Goal: Use online tool/utility: Utilize a website feature to perform a specific function

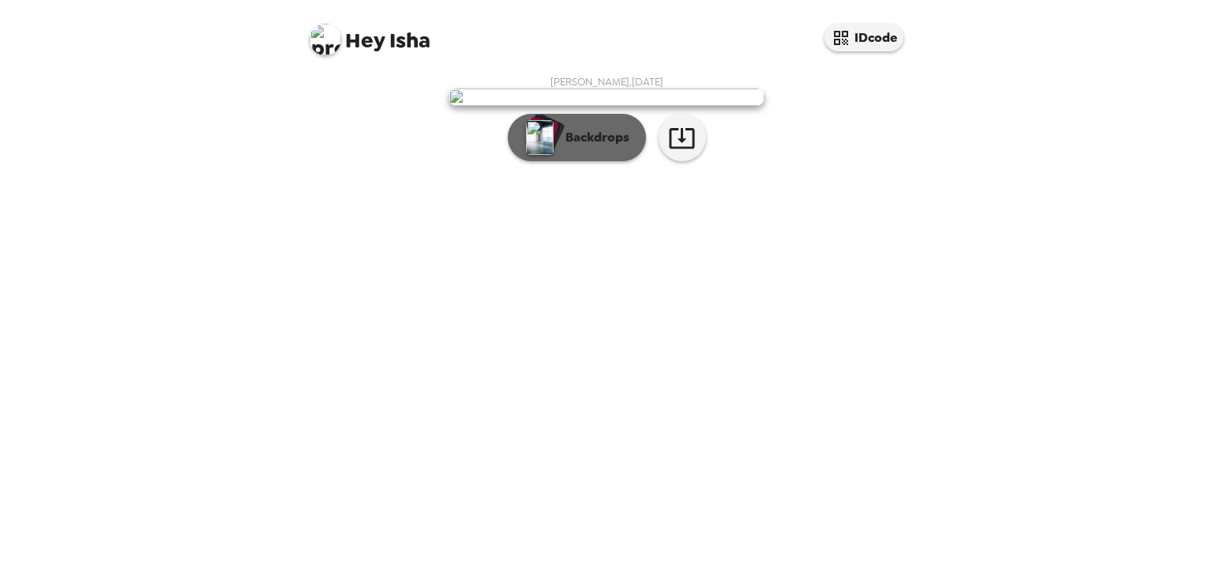
click at [610, 147] on p "Backdrops" at bounding box center [594, 137] width 72 height 19
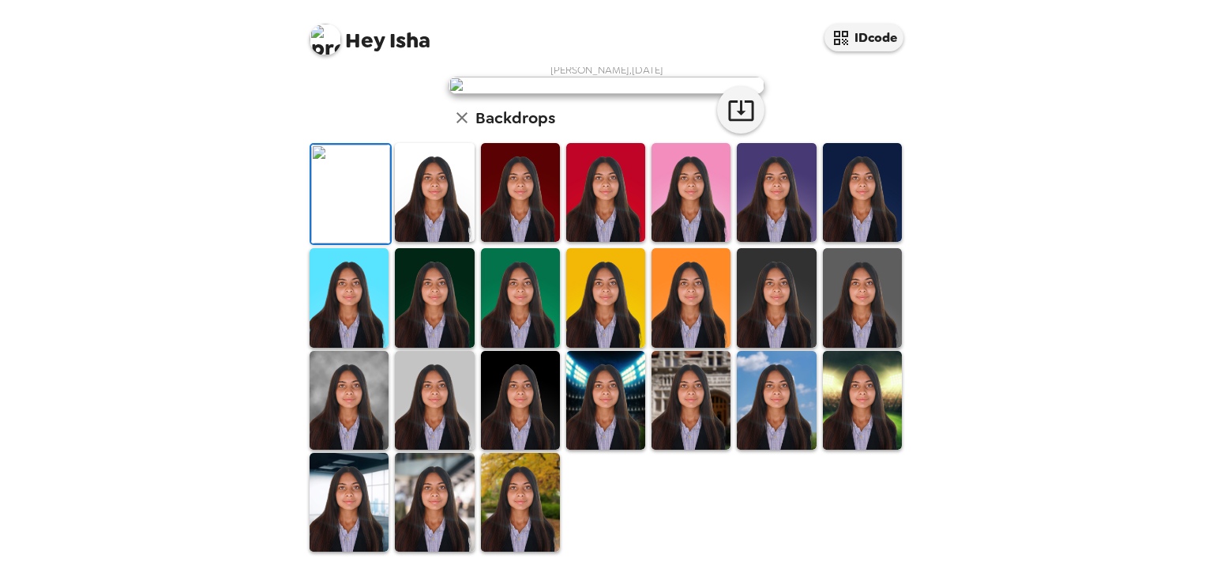
click at [511, 505] on img at bounding box center [520, 502] width 79 height 99
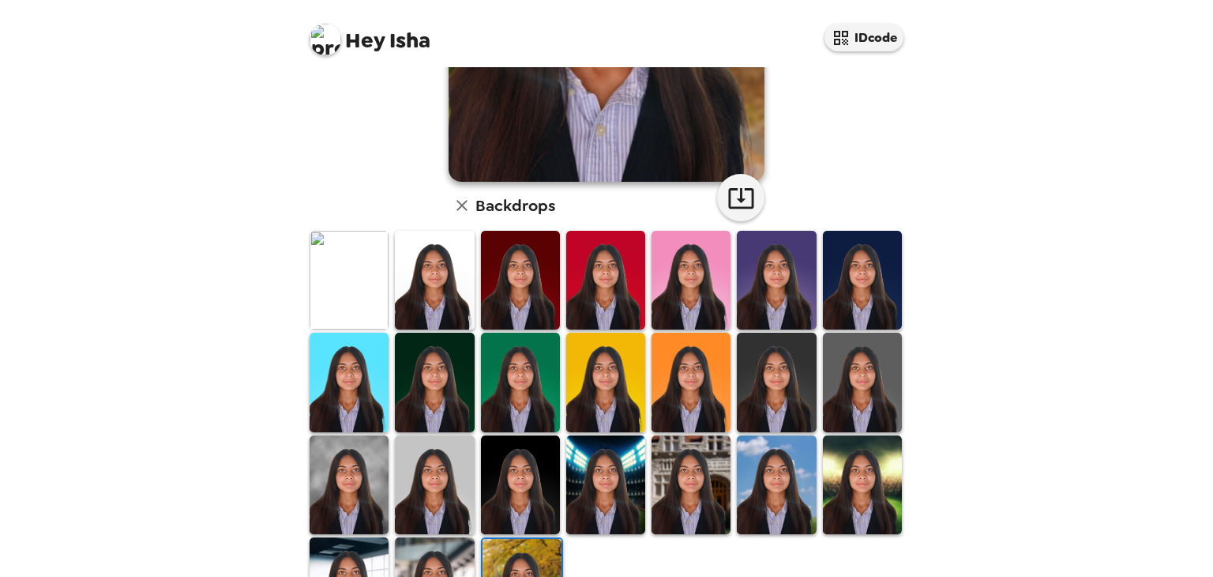
click at [325, 553] on img at bounding box center [349, 586] width 79 height 99
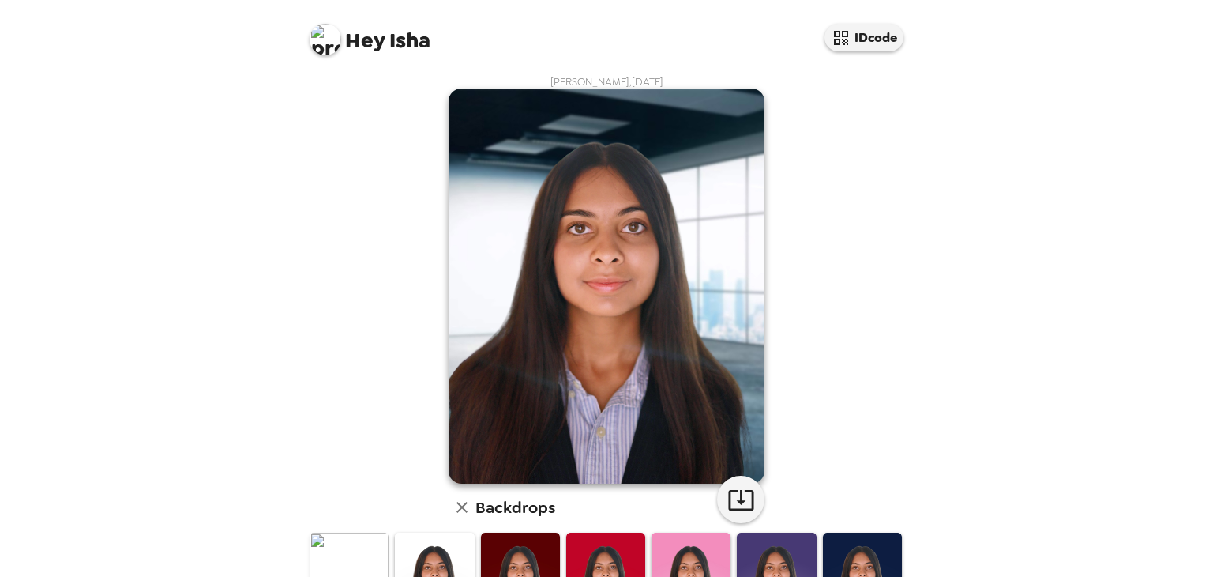
click at [596, 220] on img at bounding box center [607, 285] width 316 height 395
click at [672, 291] on img at bounding box center [607, 285] width 316 height 395
click at [670, 288] on img at bounding box center [607, 285] width 316 height 395
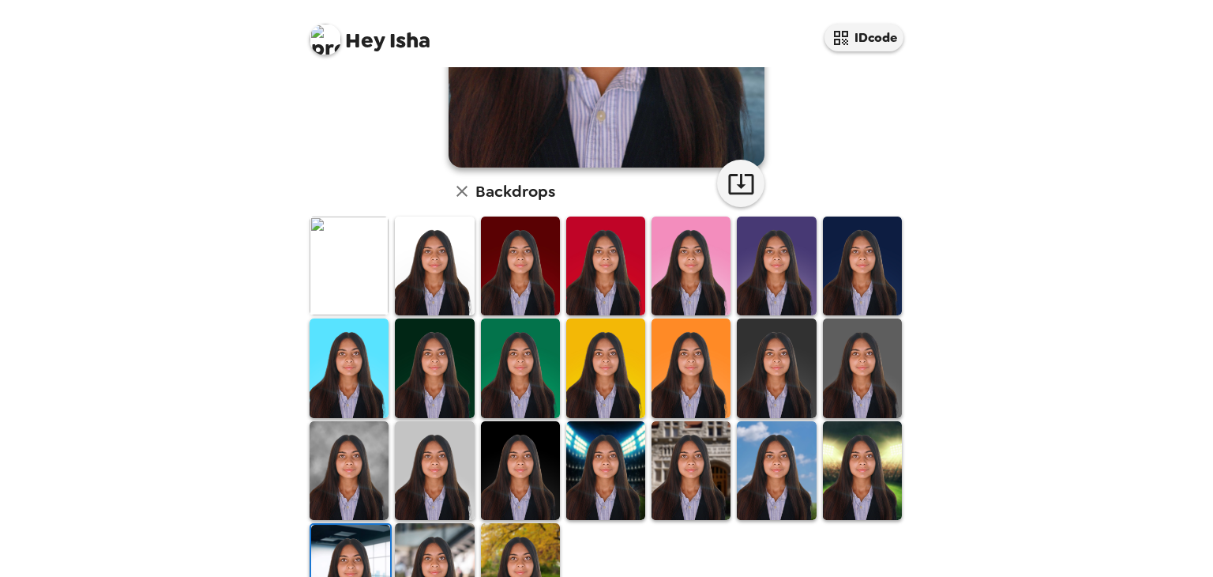
scroll to position [381, 0]
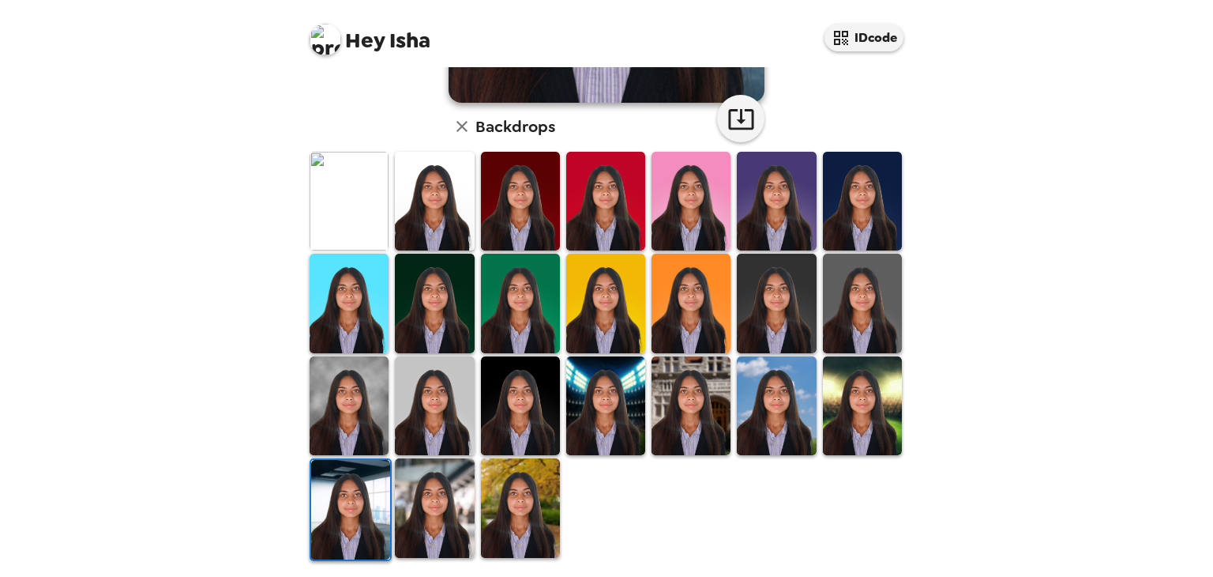
click at [854, 375] on img at bounding box center [862, 405] width 79 height 99
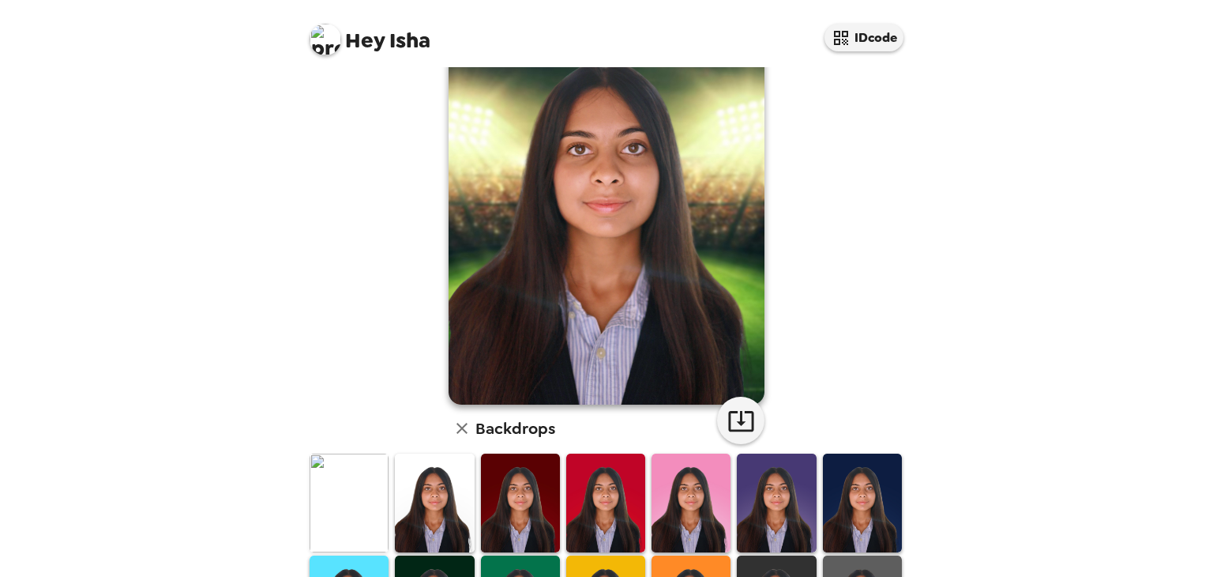
scroll to position [0, 0]
